Goal: Information Seeking & Learning: Learn about a topic

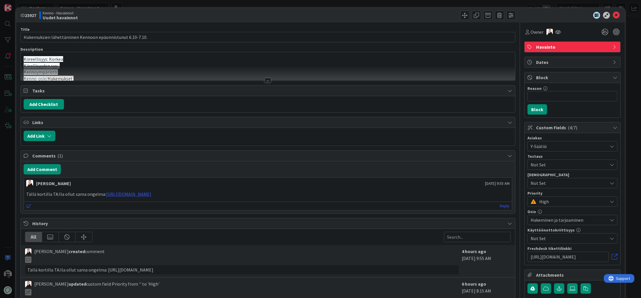
click at [268, 81] on div at bounding box center [267, 80] width 6 height 5
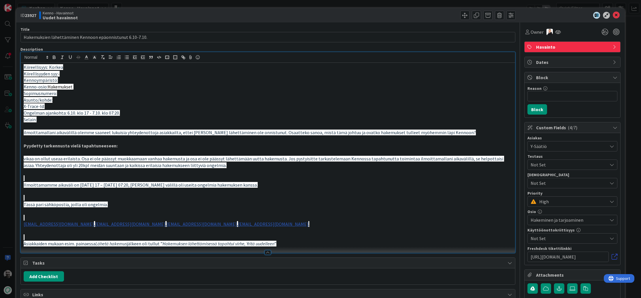
click at [111, 131] on span "ilmoittamallani aikavälillä olemme saaneet lukuisia yhteydenottoja asiakkailta,…" at bounding box center [250, 133] width 452 height 6
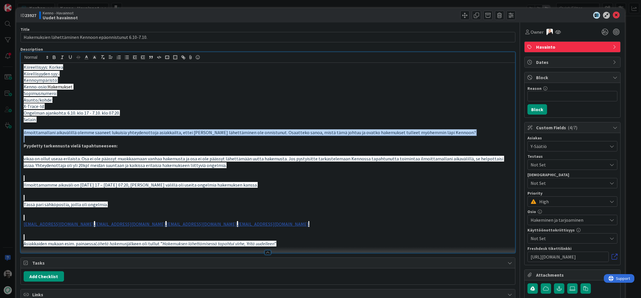
click at [111, 131] on span "ilmoittamallani aikavälillä olemme saaneet lukuisia yhteydenottoja asiakkailta,…" at bounding box center [250, 133] width 452 height 6
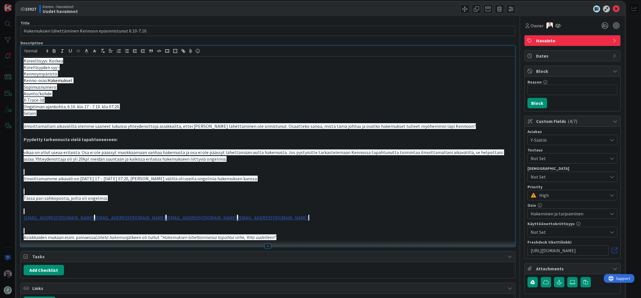
scroll to position [11, 0]
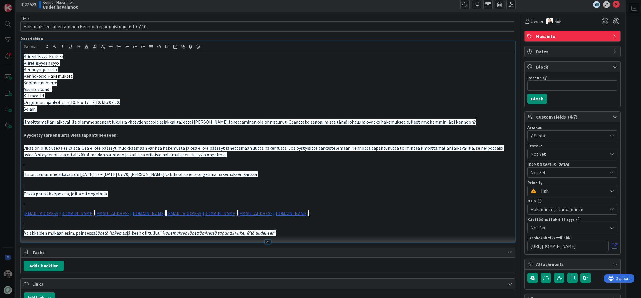
click at [77, 147] on span "vikaa on ollut useaa erilaista. Osa ei ole päässyt muokkaamaan vanhaa hakemusta…" at bounding box center [264, 151] width 480 height 12
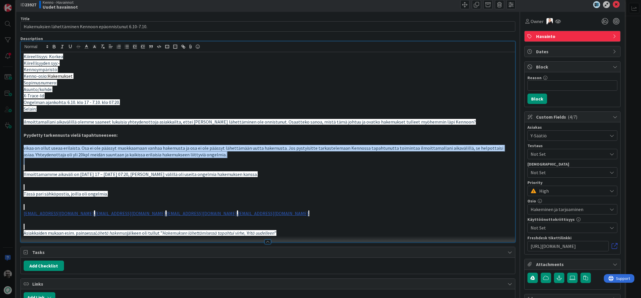
click at [77, 147] on span "vikaa on ollut useaa erilaista. Osa ei ole päässyt muokkaamaan vanhaa hakemusta…" at bounding box center [264, 151] width 480 height 12
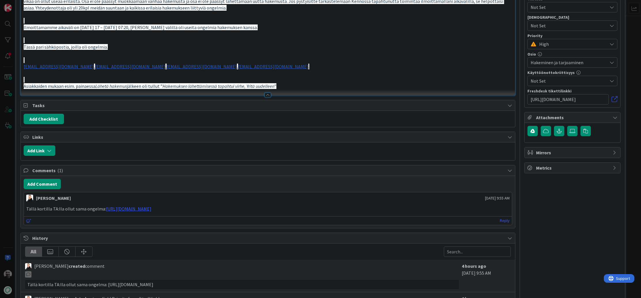
scroll to position [240, 0]
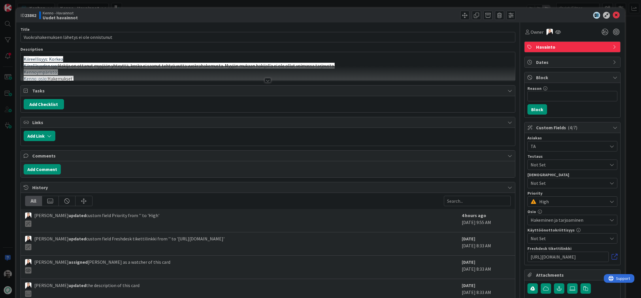
click at [266, 81] on div at bounding box center [267, 80] width 6 height 5
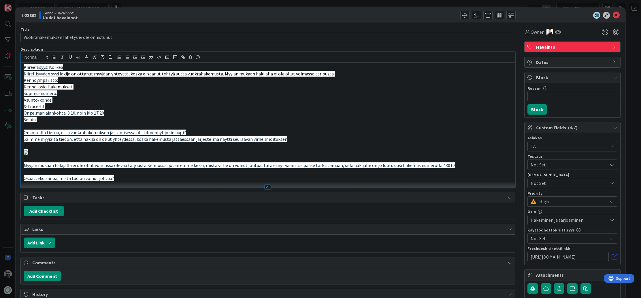
click at [155, 74] on span "Hakija on ottanut myyjään yhteyttä, koska ei saanut tehtyä uutta vuokrahakemust…" at bounding box center [196, 74] width 277 height 6
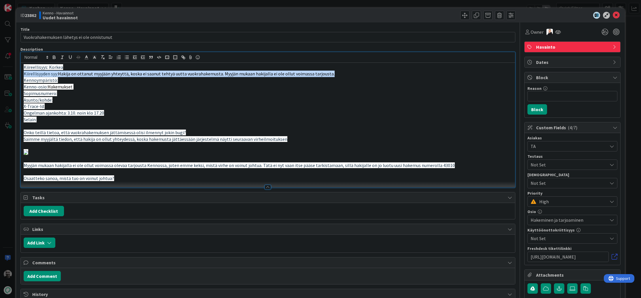
click at [155, 74] on span "Hakija on ottanut myyjään yhteyttä, koska ei saanut tehtyä uutta vuokrahakemust…" at bounding box center [196, 74] width 277 height 6
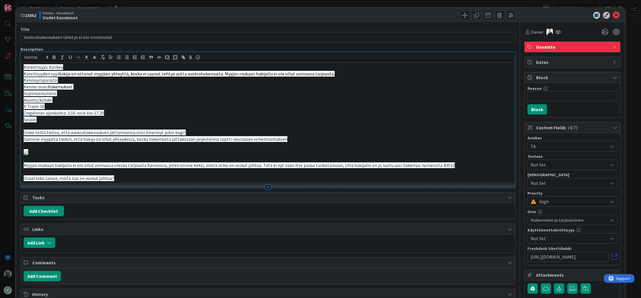
click at [105, 137] on span "Saimme myyjältä tiedon, että hakija on ollut yhteydessä, koska hakemusta jättäe…" at bounding box center [156, 139] width 264 height 6
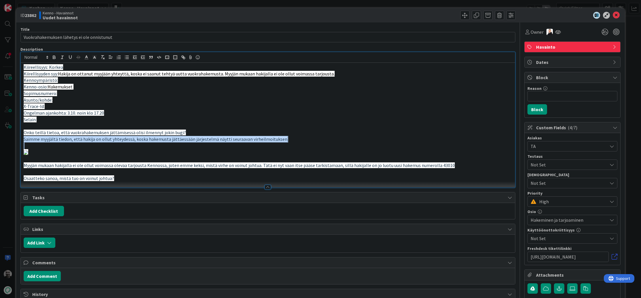
click at [105, 137] on span "Saimme myyjältä tiedon, että hakija on ollut yhteydessä, koska hakemusta jättäe…" at bounding box center [156, 139] width 264 height 6
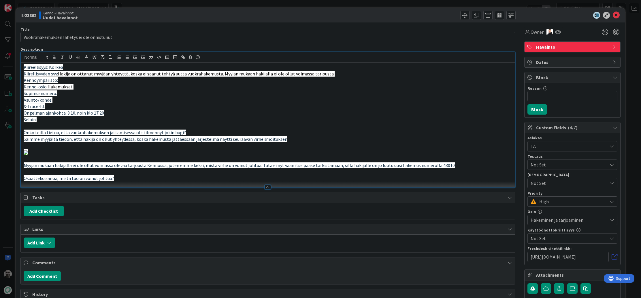
click at [94, 132] on span "Onko teillä tietoa, että vuokrahakemuksen jättämisessä olisi ilmennyt jokin bug…" at bounding box center [105, 133] width 162 height 6
